Goal: Entertainment & Leisure: Consume media (video, audio)

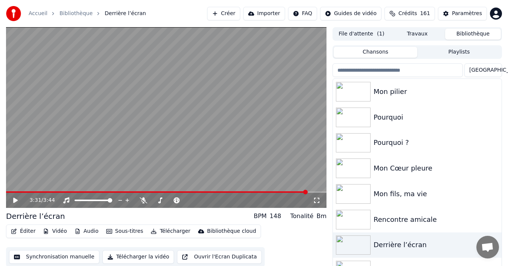
scroll to position [38, 0]
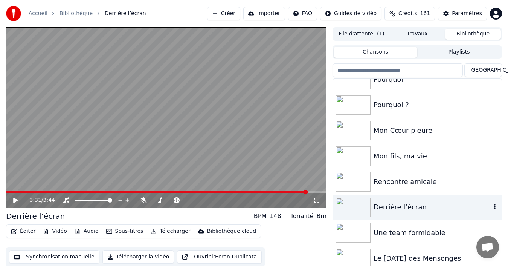
click at [388, 205] on div "Derrière l’écran" at bounding box center [433, 206] width 118 height 11
click at [7, 190] on video at bounding box center [166, 117] width 321 height 180
click at [8, 191] on span at bounding box center [157, 192] width 302 height 2
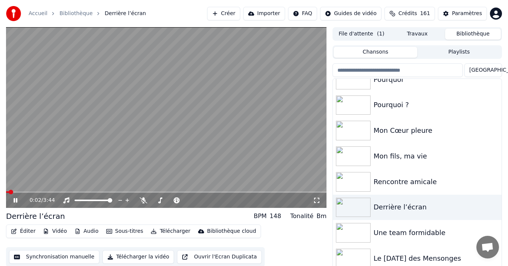
click at [16, 198] on icon at bounding box center [16, 200] width 4 height 5
click at [15, 199] on icon at bounding box center [15, 199] width 5 height 5
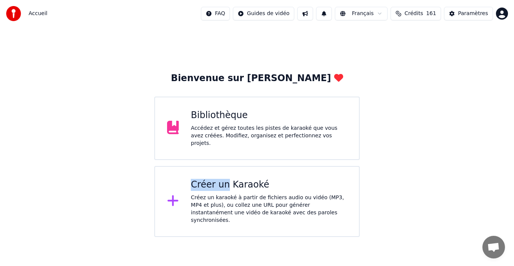
drag, startPoint x: 224, startPoint y: 188, endPoint x: 121, endPoint y: 169, distance: 105.5
click at [121, 169] on div "Bienvenue sur Youka Bibliothèque Accédez et gérez toutes les pistes de karaoké …" at bounding box center [257, 131] width 514 height 209
click at [234, 113] on div "Bibliothèque" at bounding box center [269, 115] width 156 height 12
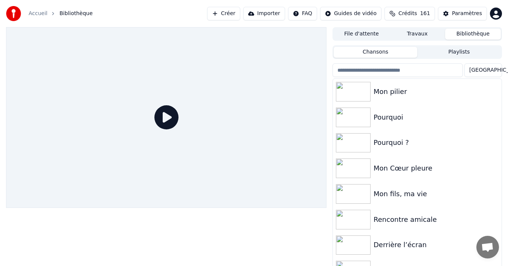
drag, startPoint x: 397, startPoint y: 245, endPoint x: 367, endPoint y: 250, distance: 30.1
click at [396, 245] on div "Derrière l’écran" at bounding box center [433, 244] width 118 height 11
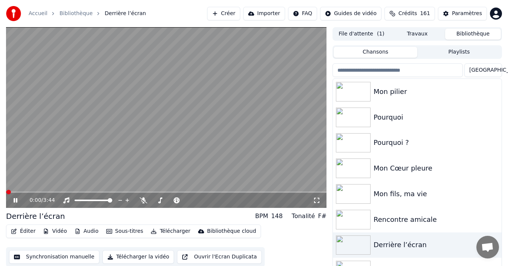
click at [15, 198] on icon at bounding box center [16, 200] width 4 height 5
click at [202, 201] on span at bounding box center [201, 200] width 5 height 5
click at [13, 201] on icon at bounding box center [20, 200] width 17 height 6
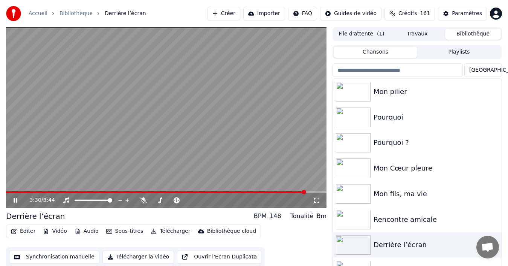
click at [19, 198] on icon at bounding box center [20, 200] width 17 height 6
